Goal: Book appointment/travel/reservation

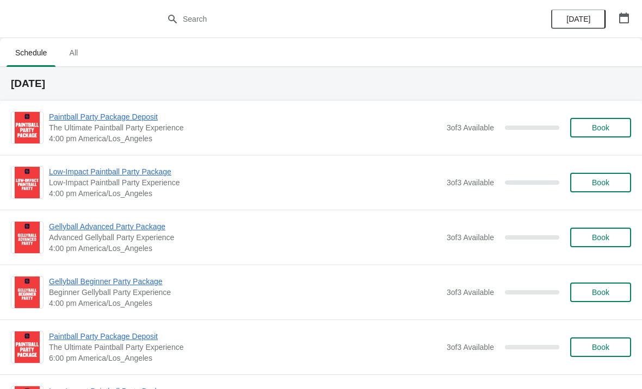
scroll to position [2231, 0]
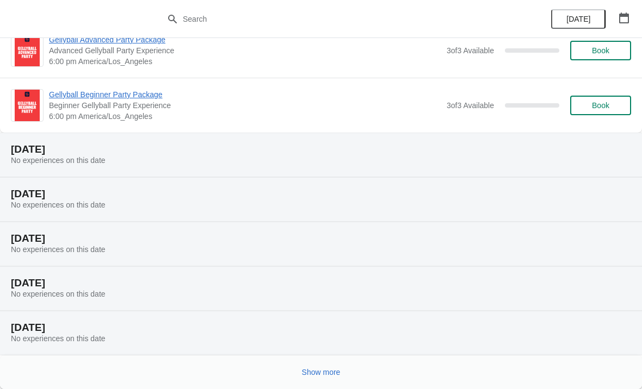
click at [382, 345] on div "[DATE] No experiences on this date" at bounding box center [321, 333] width 642 height 45
click at [199, 337] on div "[DATE] No experiences on this date" at bounding box center [321, 333] width 642 height 45
click at [324, 369] on span "Show more" at bounding box center [321, 372] width 39 height 9
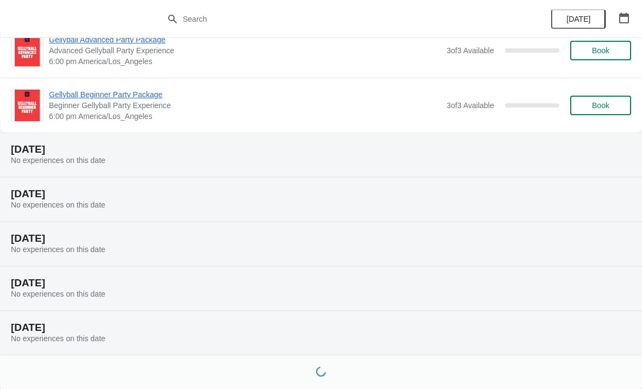
click at [631, 11] on button "button" at bounding box center [624, 18] width 20 height 20
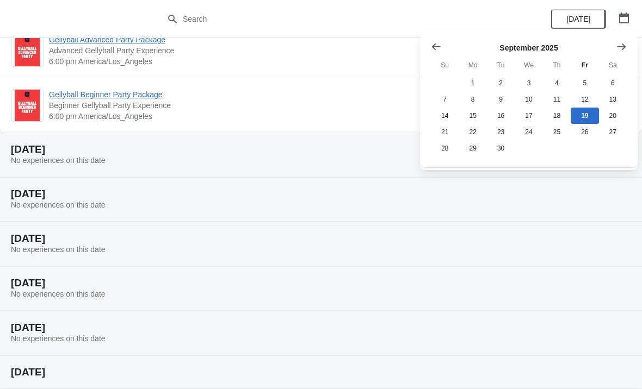
click at [622, 18] on icon "button" at bounding box center [623, 18] width 11 height 11
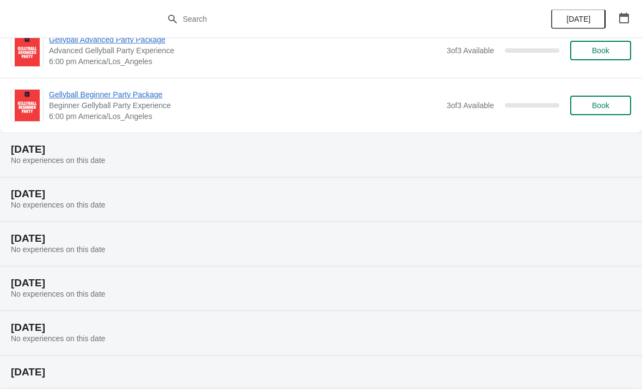
click at [627, 14] on icon "button" at bounding box center [624, 18] width 10 height 11
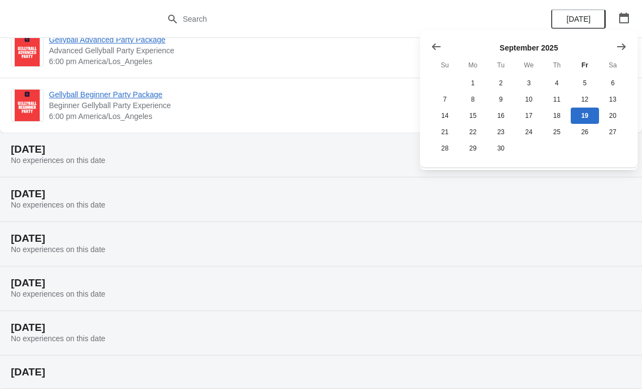
click at [624, 48] on icon "Show next month, October 2025" at bounding box center [621, 46] width 11 height 11
click at [610, 132] on button "25" at bounding box center [613, 132] width 28 height 16
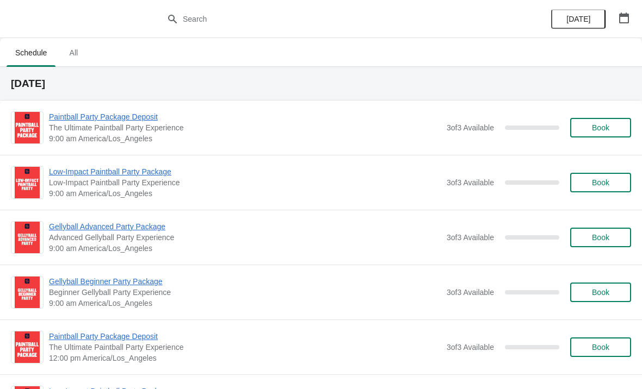
scroll to position [-63, 0]
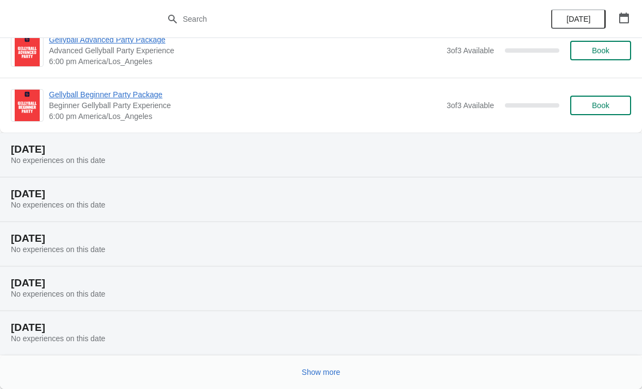
scroll to position [2231, 0]
click at [106, 334] on span "No experiences on this date" at bounding box center [58, 338] width 95 height 9
click at [323, 371] on span "Show more" at bounding box center [321, 372] width 39 height 9
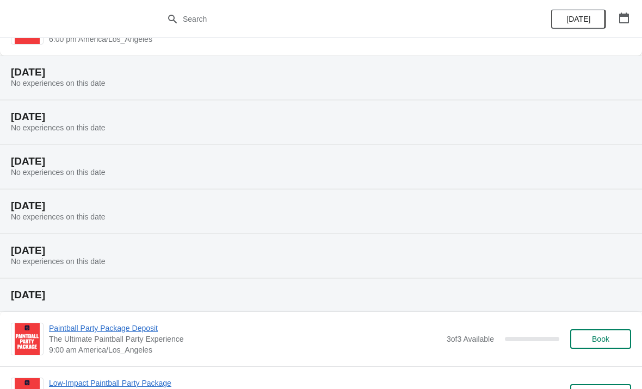
scroll to position [2350, 0]
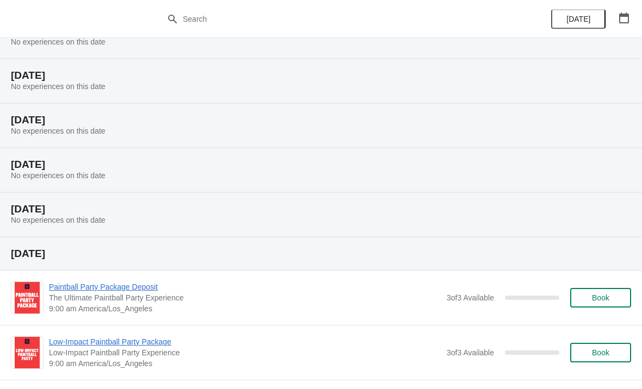
click at [121, 204] on h2 "[DATE]" at bounding box center [321, 209] width 620 height 11
click at [104, 208] on h2 "[DATE]" at bounding box center [321, 209] width 620 height 11
click at [92, 205] on h2 "[DATE]" at bounding box center [321, 209] width 620 height 11
click at [92, 201] on div "[DATE] No experiences on this date" at bounding box center [321, 215] width 642 height 45
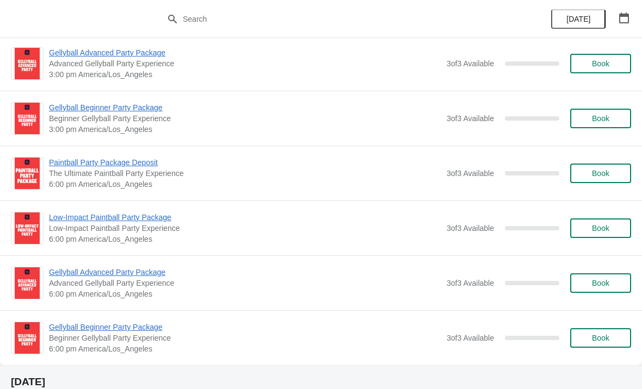
scroll to position [1999, 0]
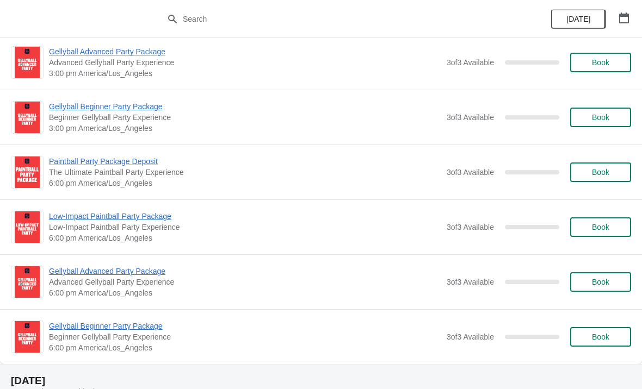
click at [617, 14] on button "button" at bounding box center [624, 18] width 20 height 20
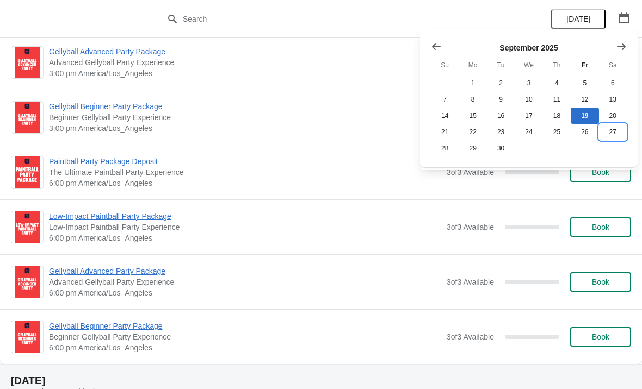
click at [618, 137] on button "27" at bounding box center [613, 132] width 28 height 16
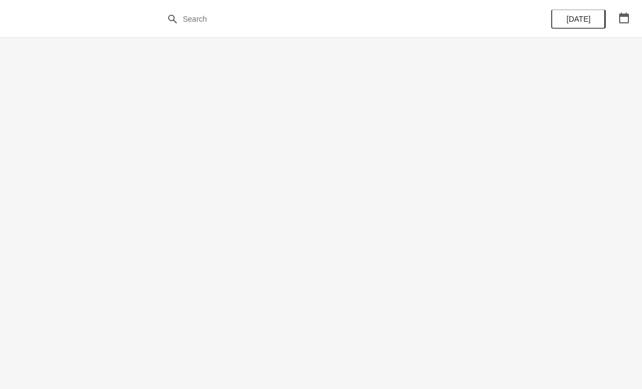
scroll to position [0, 0]
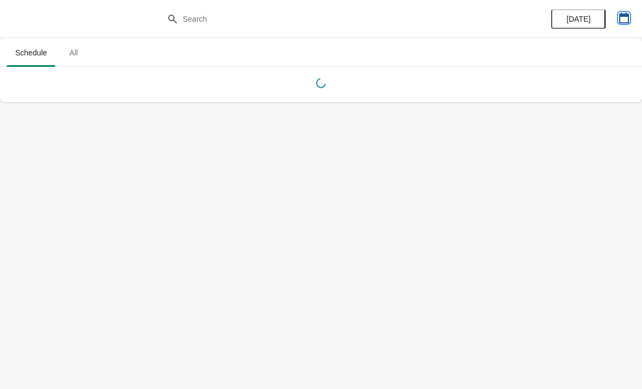
click at [623, 15] on icon "button" at bounding box center [624, 18] width 10 height 11
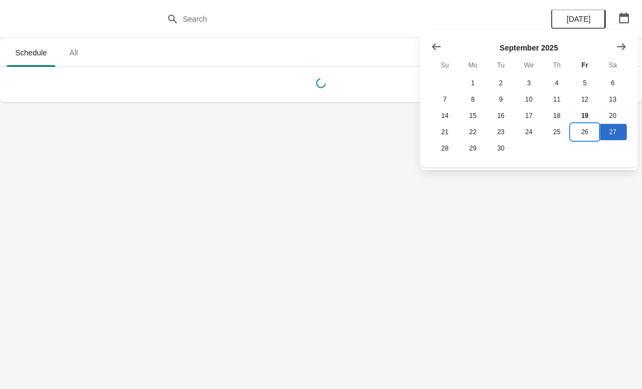
click at [584, 135] on button "26" at bounding box center [585, 132] width 28 height 16
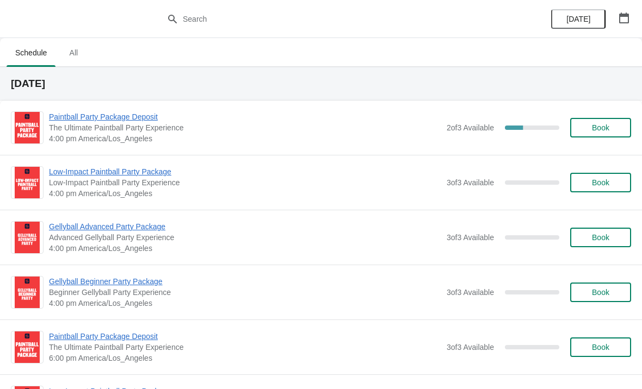
click at [81, 50] on span "All" at bounding box center [73, 53] width 27 height 20
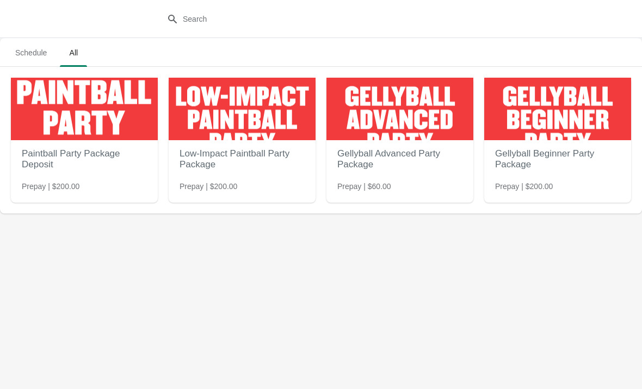
click at [21, 58] on span "Schedule" at bounding box center [31, 53] width 49 height 20
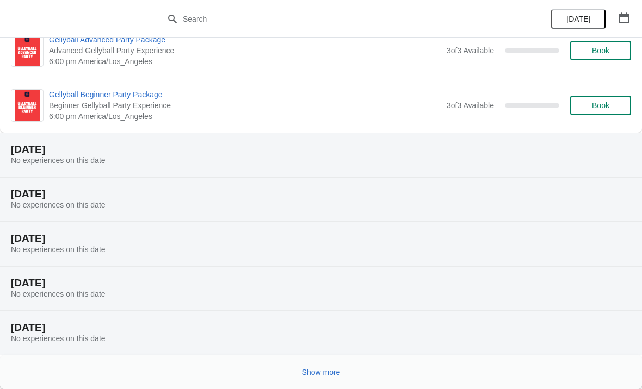
scroll to position [2231, 0]
click at [325, 374] on span "Show more" at bounding box center [321, 372] width 39 height 9
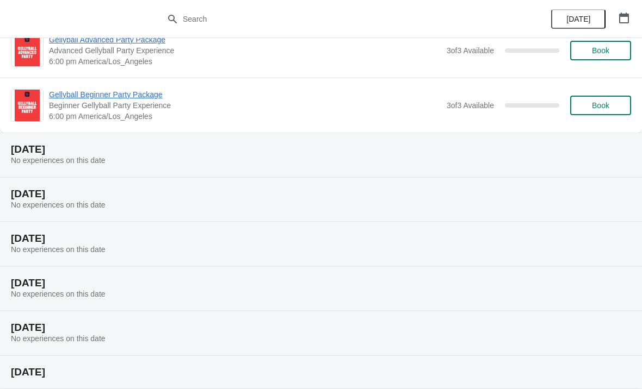
click at [116, 320] on div "[DATE] No experiences on this date" at bounding box center [321, 333] width 642 height 45
click at [132, 326] on h2 "[DATE]" at bounding box center [321, 328] width 620 height 11
click at [142, 327] on h2 "[DATE]" at bounding box center [321, 328] width 620 height 11
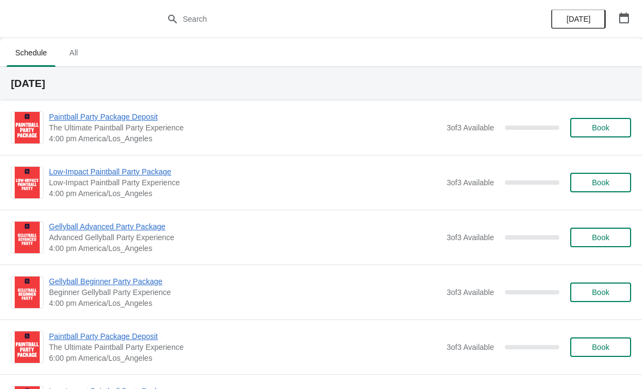
scroll to position [0, 0]
click at [68, 56] on span "All" at bounding box center [73, 53] width 27 height 20
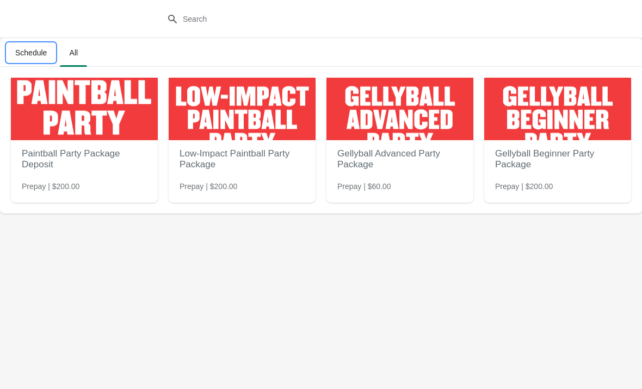
click at [22, 57] on span "Schedule" at bounding box center [31, 53] width 49 height 20
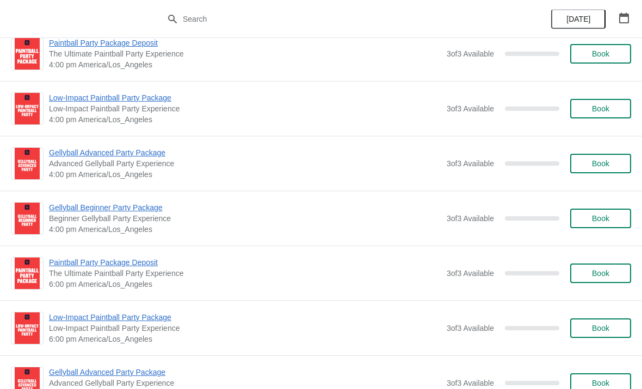
scroll to position [83, 0]
